Goal: Check status

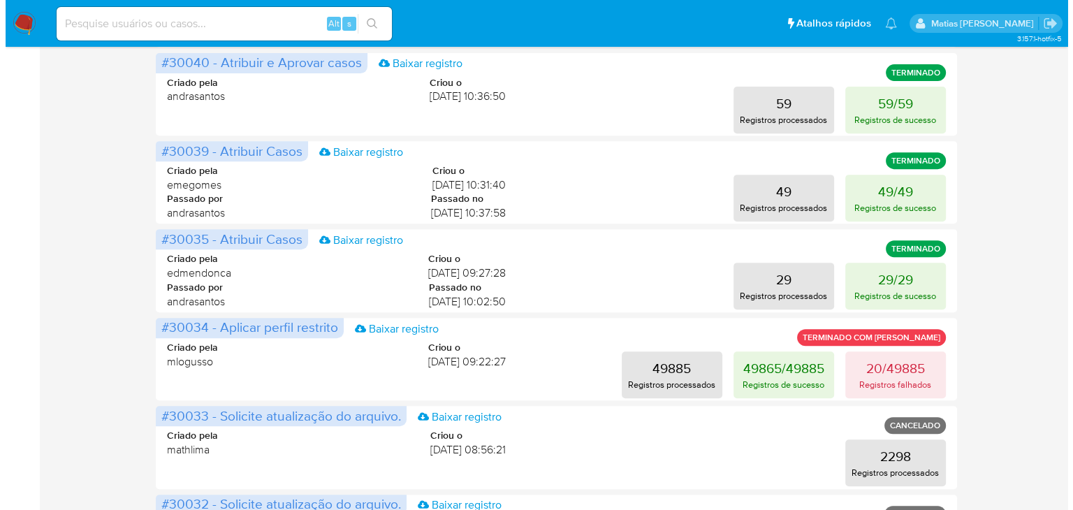
scroll to position [566, 0]
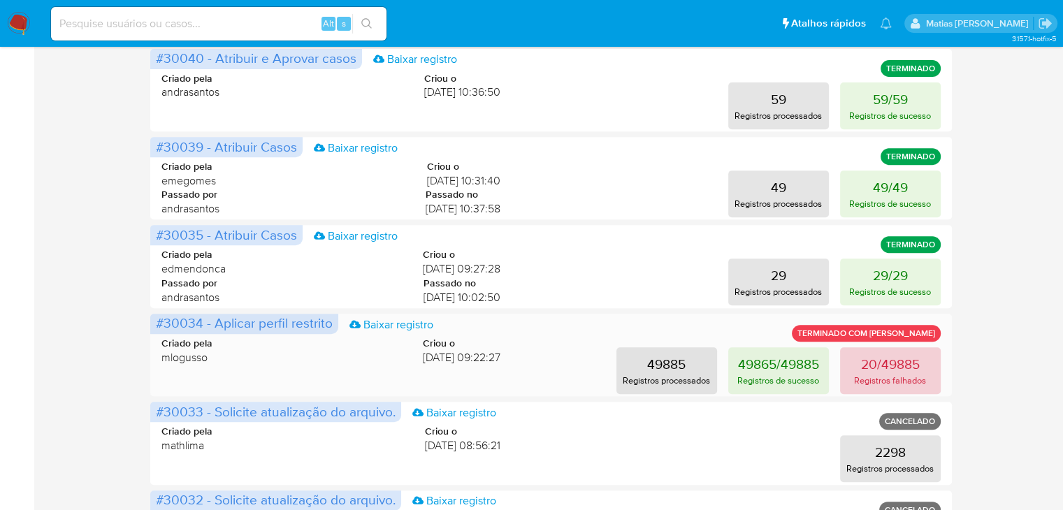
click at [889, 363] on p "20/49885" at bounding box center [890, 364] width 59 height 20
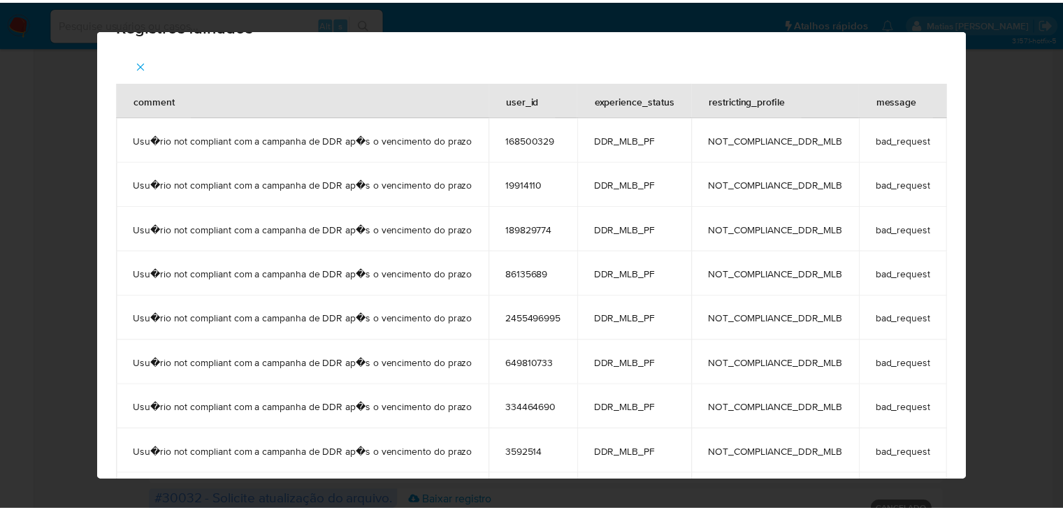
scroll to position [0, 0]
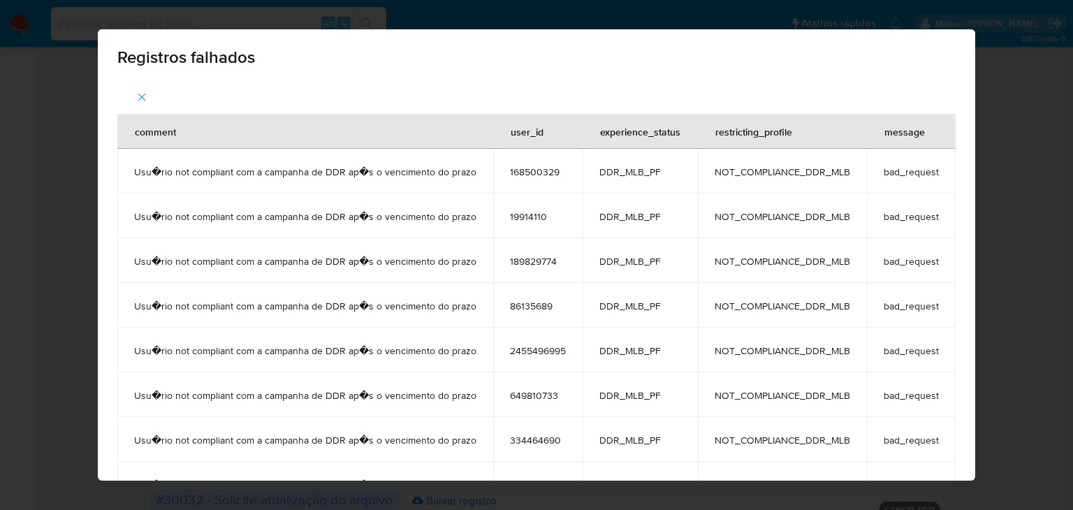
click at [136, 94] on icon "button" at bounding box center [142, 97] width 13 height 13
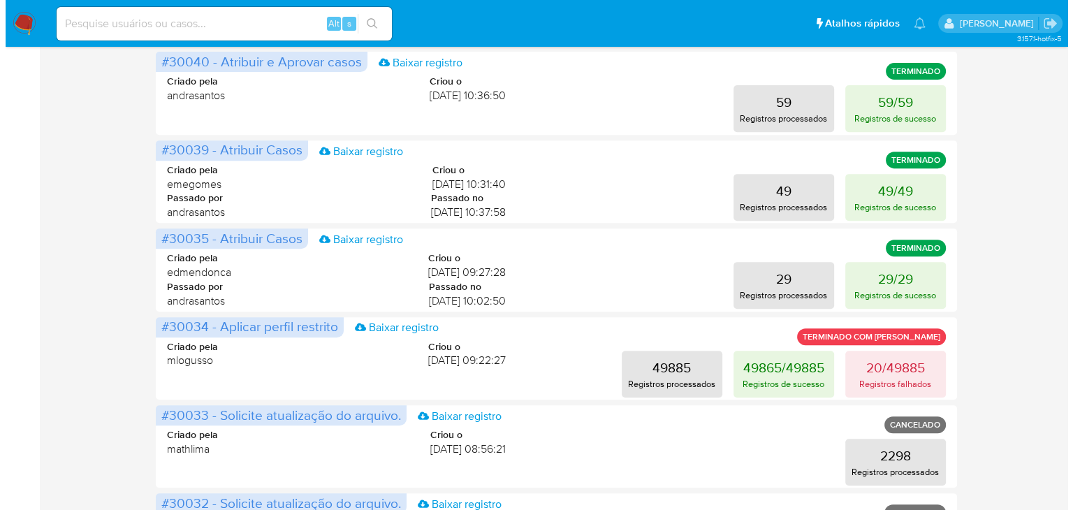
scroll to position [596, 0]
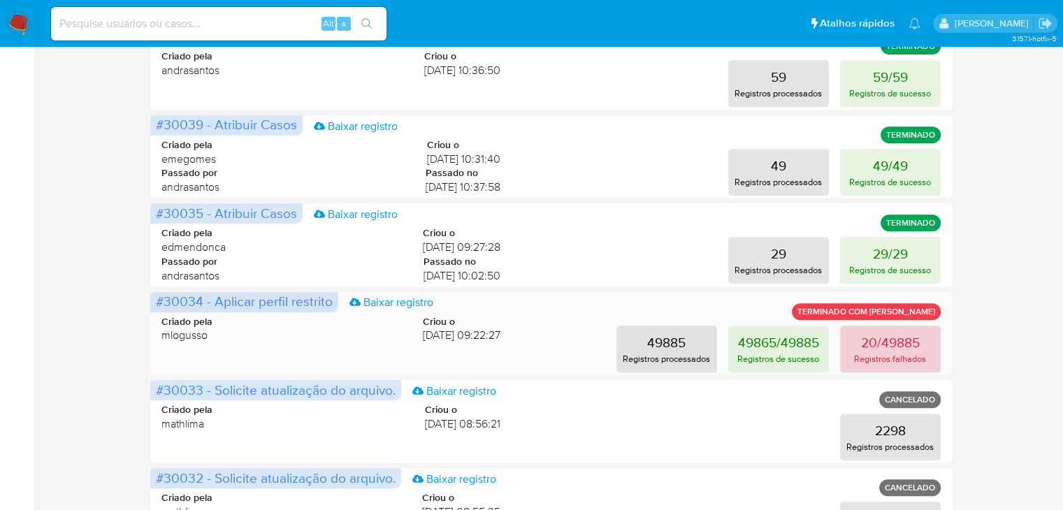
click at [886, 352] on p "Registros falhados" at bounding box center [890, 358] width 72 height 13
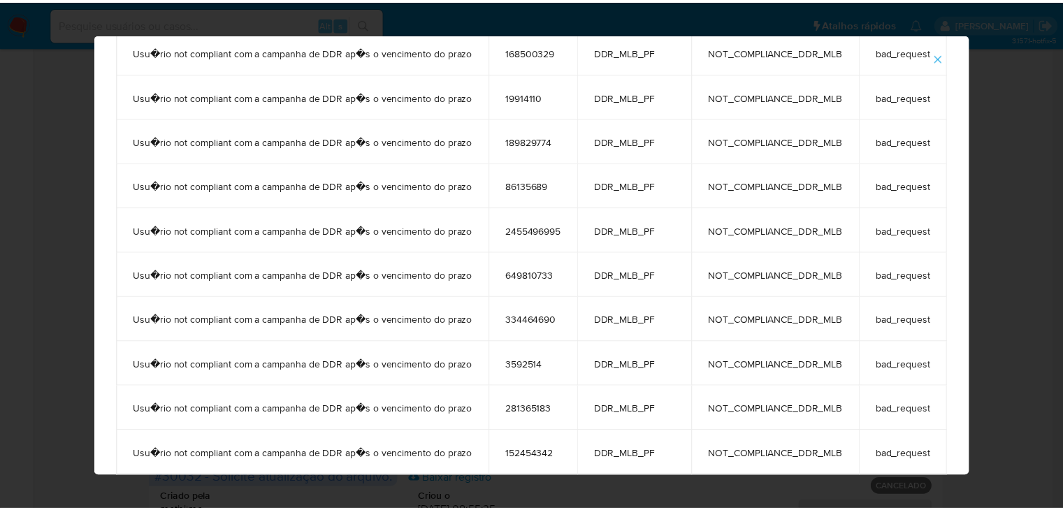
scroll to position [0, 0]
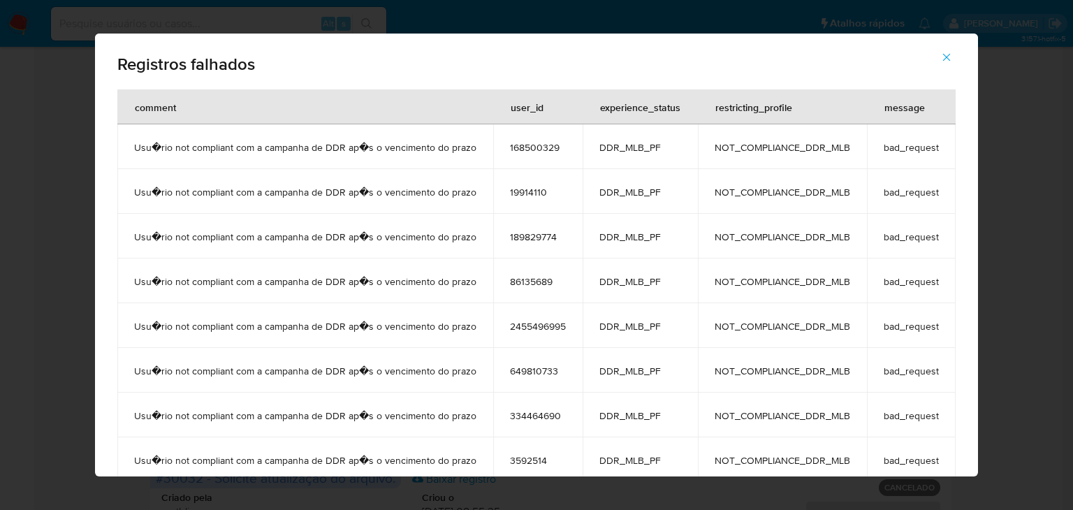
click at [953, 58] on icon "button" at bounding box center [946, 57] width 13 height 13
